Goal: Information Seeking & Learning: Learn about a topic

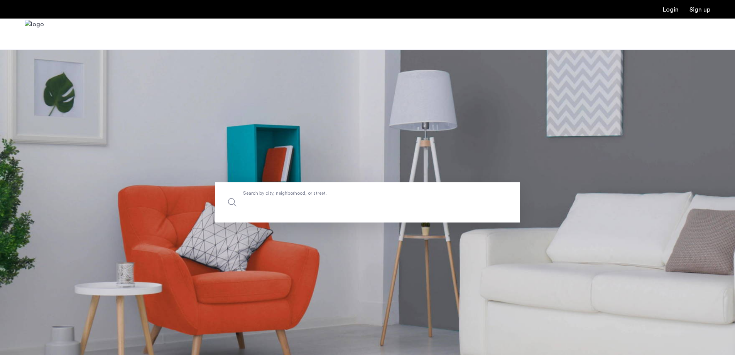
click at [282, 207] on input "Search by city, neighborhood, or street." at bounding box center [367, 202] width 304 height 40
click at [278, 203] on span "Search by city, neighborhood, or street." at bounding box center [349, 202] width 213 height 10
click at [278, 203] on input "Search by city, neighborhood, or street." at bounding box center [367, 202] width 304 height 40
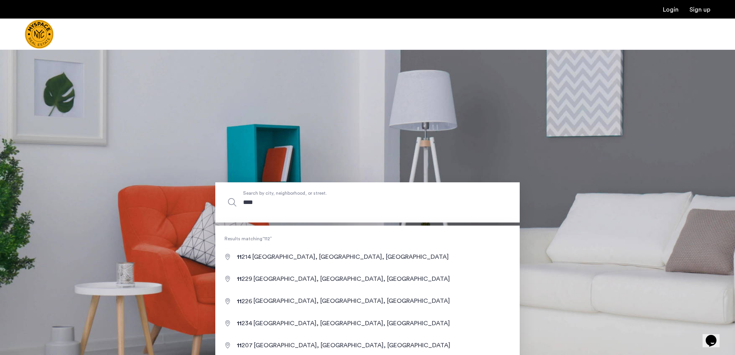
type input "*****"
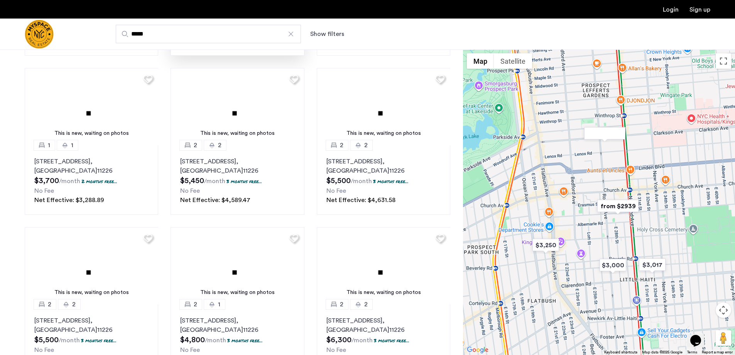
scroll to position [424, 0]
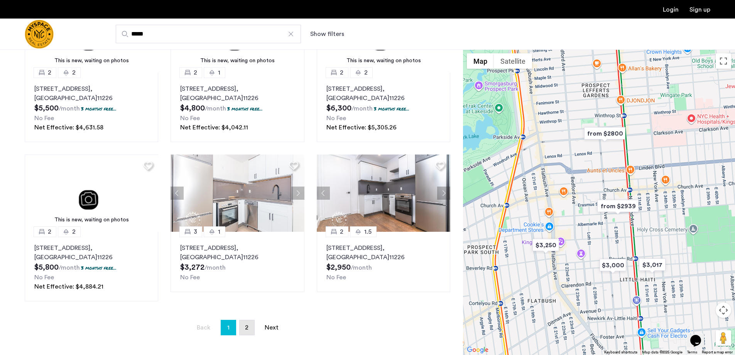
click at [248, 326] on span "2" at bounding box center [246, 327] width 3 height 6
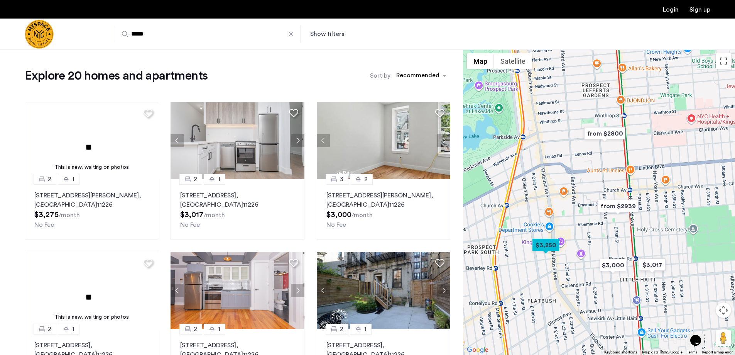
click at [43, 29] on img "Cazamio Logo" at bounding box center [39, 34] width 29 height 29
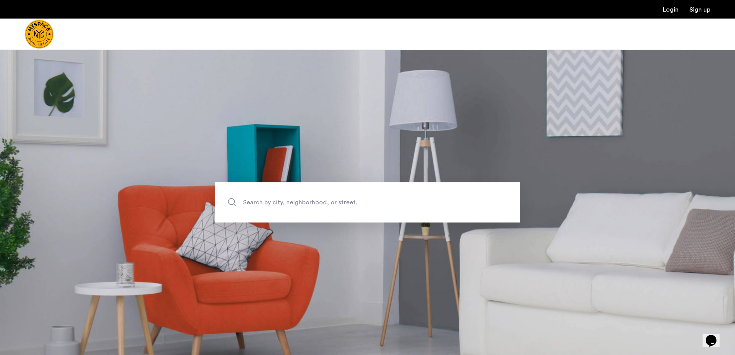
click at [39, 34] on img "Cazamio Logo" at bounding box center [39, 34] width 29 height 29
click at [39, 45] on img "Cazamio Logo" at bounding box center [39, 34] width 29 height 29
click at [39, 31] on img "Cazamio Logo" at bounding box center [39, 34] width 29 height 29
click at [279, 200] on span "Search by city, neighborhood, or street." at bounding box center [349, 202] width 213 height 10
click at [279, 200] on input "Search by city, neighborhood, or street." at bounding box center [367, 202] width 304 height 40
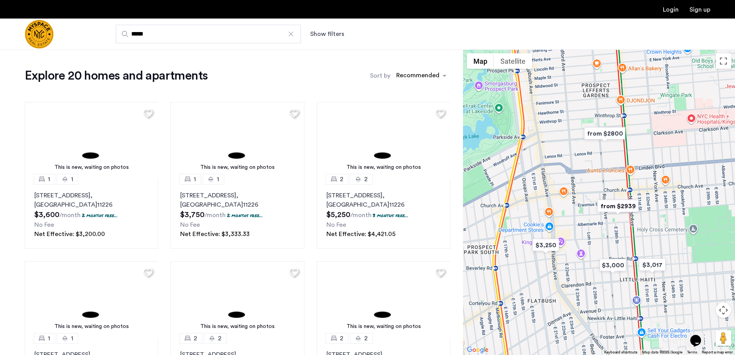
click at [328, 34] on button "Show filters" at bounding box center [327, 33] width 34 height 9
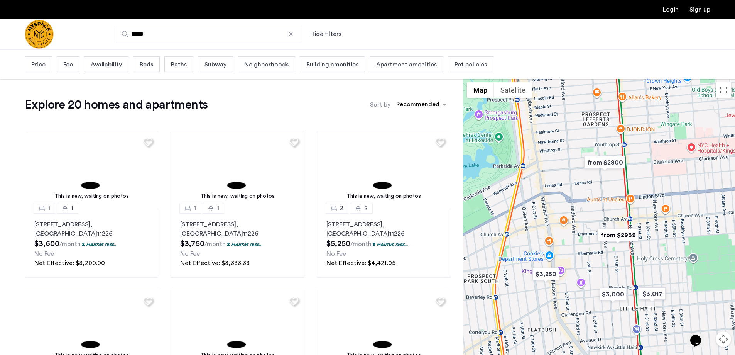
click at [42, 62] on span "Price" at bounding box center [38, 64] width 14 height 9
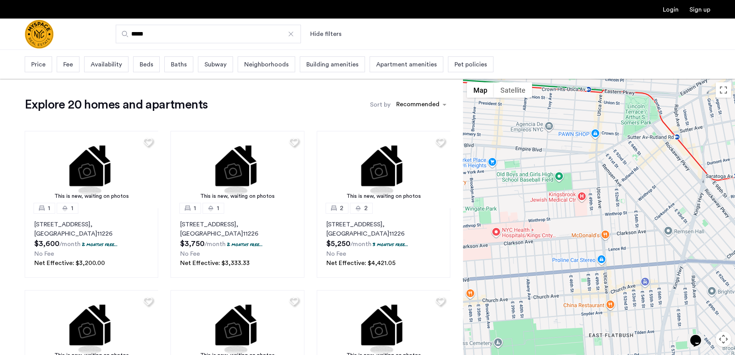
drag, startPoint x: 661, startPoint y: 171, endPoint x: 464, endPoint y: 255, distance: 214.2
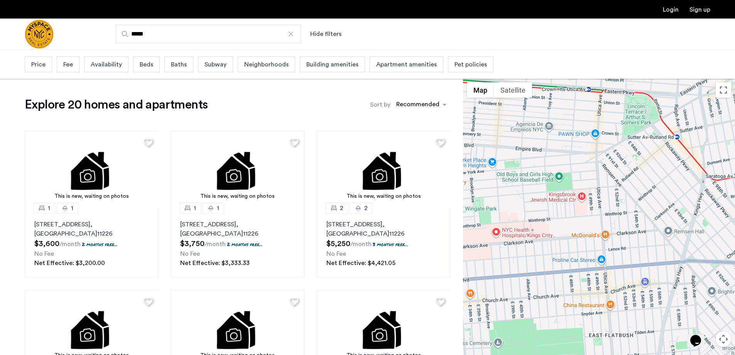
click at [464, 255] on div at bounding box center [599, 230] width 272 height 305
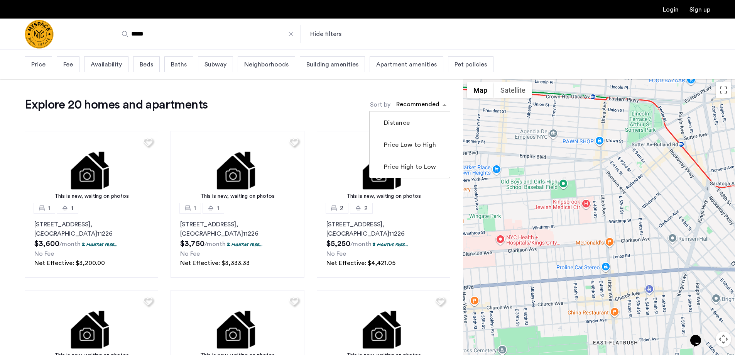
click at [421, 105] on div "sort-apartment" at bounding box center [418, 105] width 46 height 10
click at [419, 142] on label "Price Low to High" at bounding box center [409, 144] width 54 height 9
